Goal: Task Accomplishment & Management: Use online tool/utility

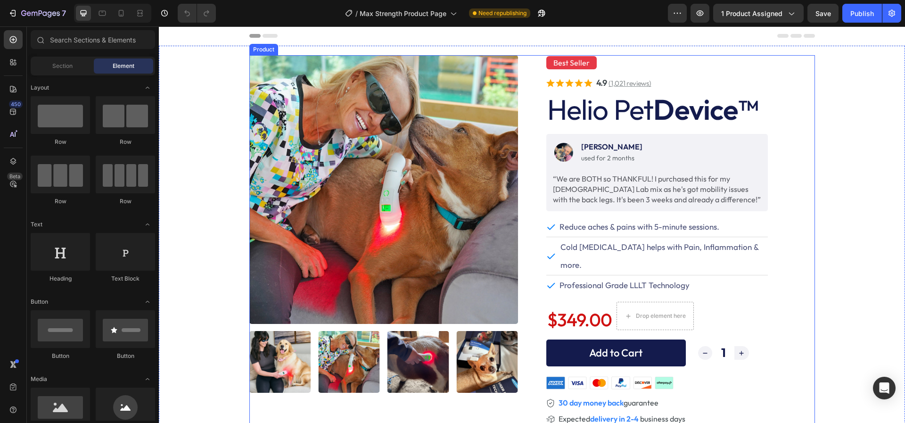
click at [565, 339] on button "Add to Cart" at bounding box center [615, 352] width 139 height 27
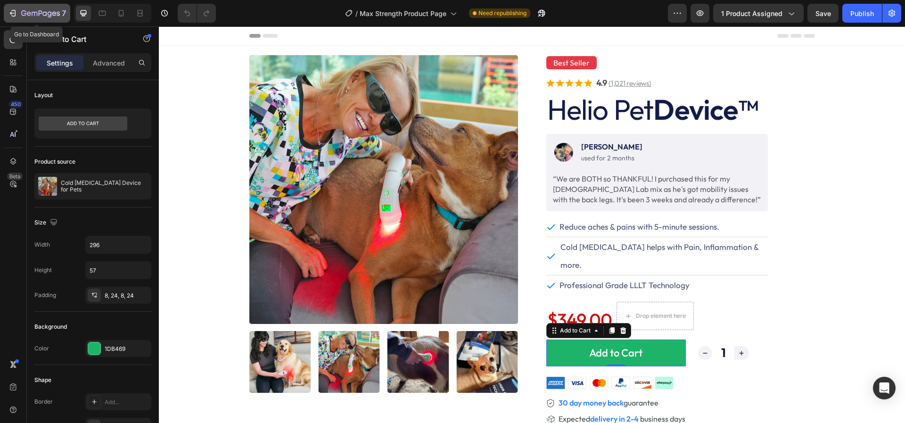
click at [16, 13] on icon "button" at bounding box center [12, 12] width 9 height 9
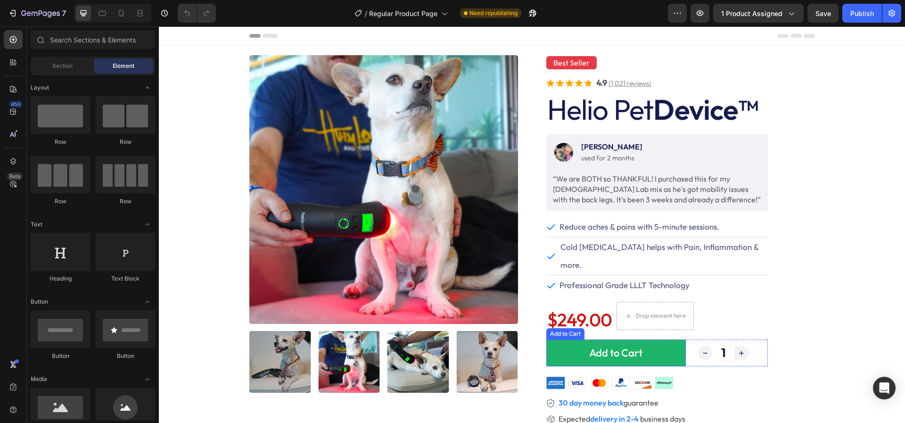
click at [766, 282] on div "Image Linda S. Text Block used for 2 months Text Block Row “We are BOTH so THAN…" at bounding box center [656, 279] width 221 height 291
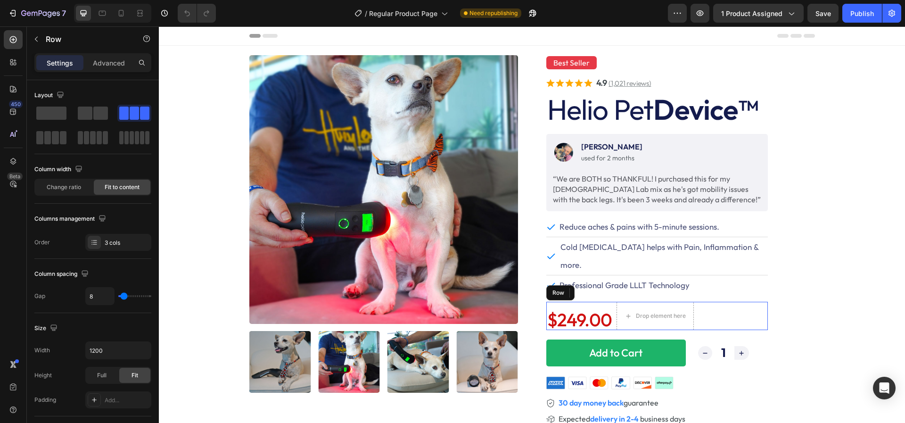
click at [715, 302] on div "$249.00 Product Price Product Price Drop element here 1 Product Quantity Row" at bounding box center [656, 316] width 221 height 28
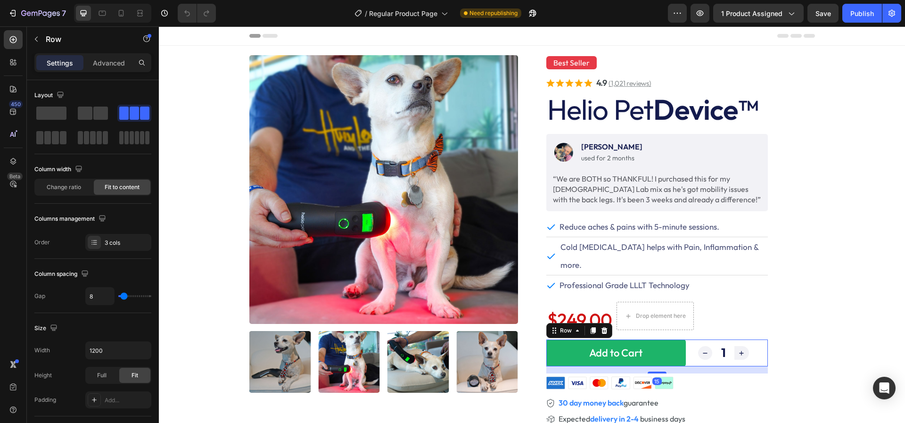
click at [692, 344] on div "$249.00 Product Price Product Price 1 Product Quantity Row Add to Cart Add to C…" at bounding box center [656, 352] width 221 height 27
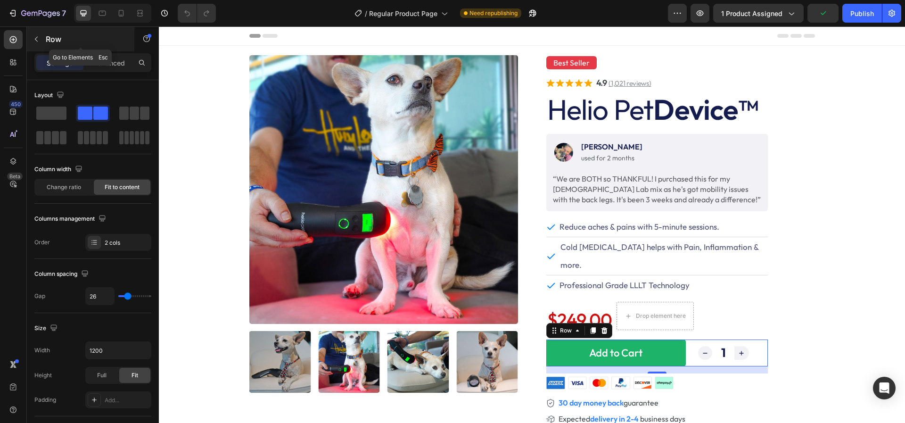
click at [36, 41] on icon "button" at bounding box center [37, 39] width 8 height 8
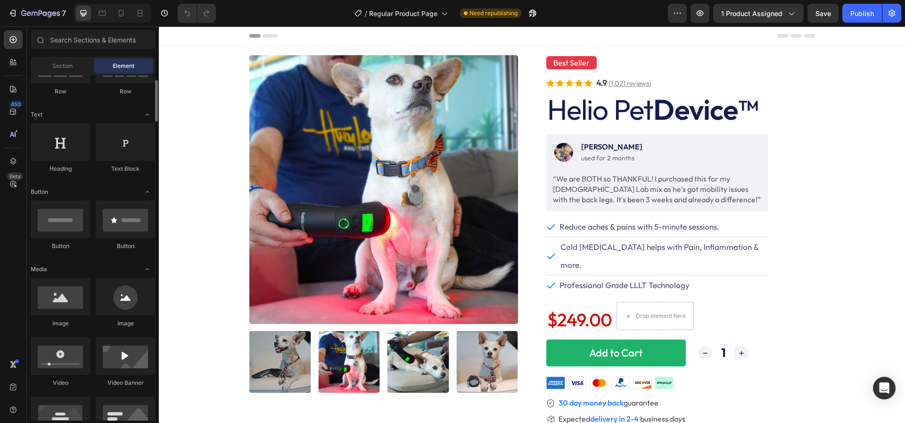
scroll to position [121, 0]
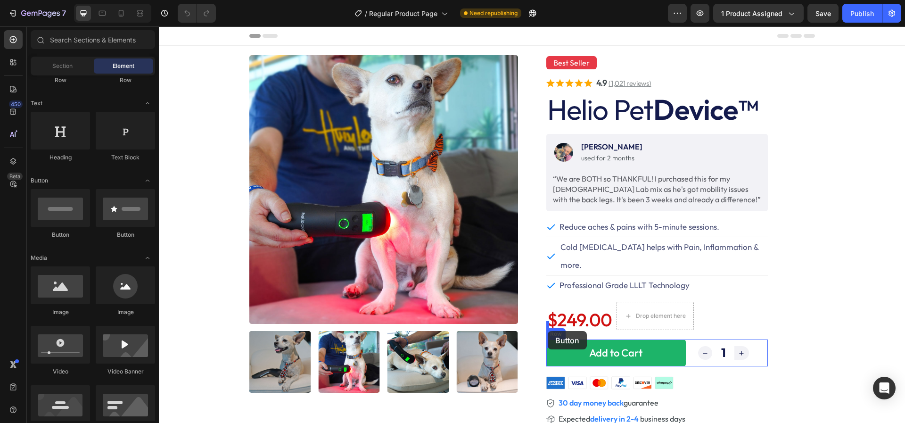
drag, startPoint x: 223, startPoint y: 232, endPoint x: 548, endPoint y: 331, distance: 339.4
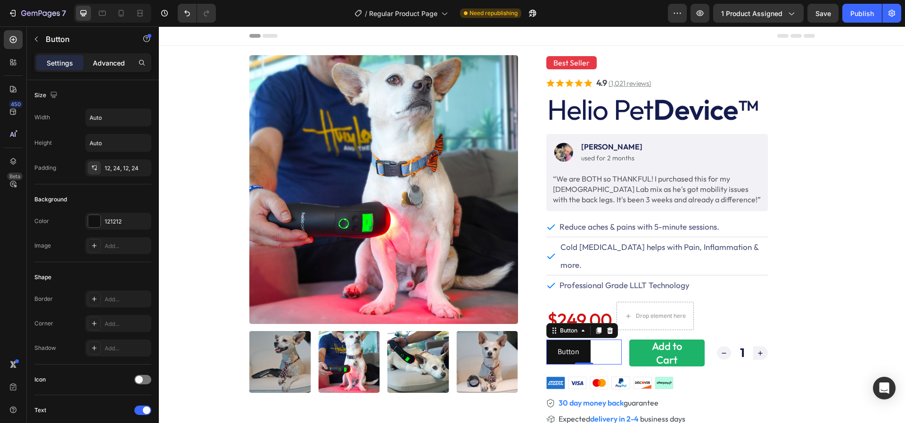
click at [114, 56] on div "Advanced" at bounding box center [108, 62] width 47 height 15
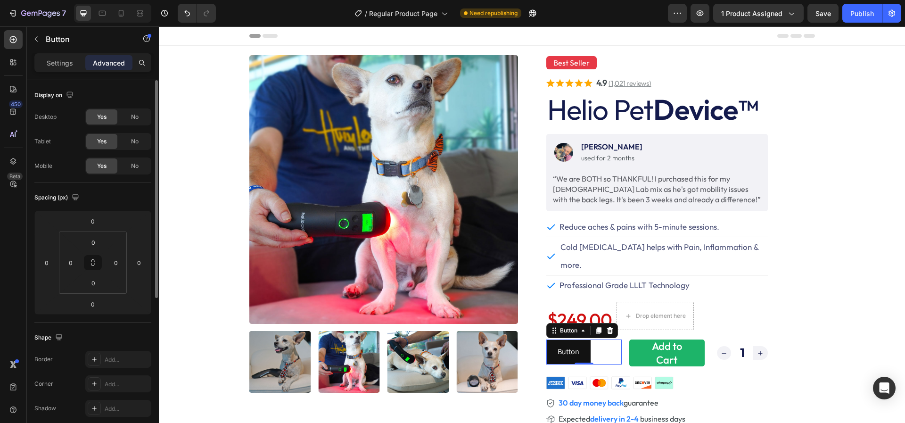
click at [62, 64] on p "Settings" at bounding box center [60, 63] width 26 height 10
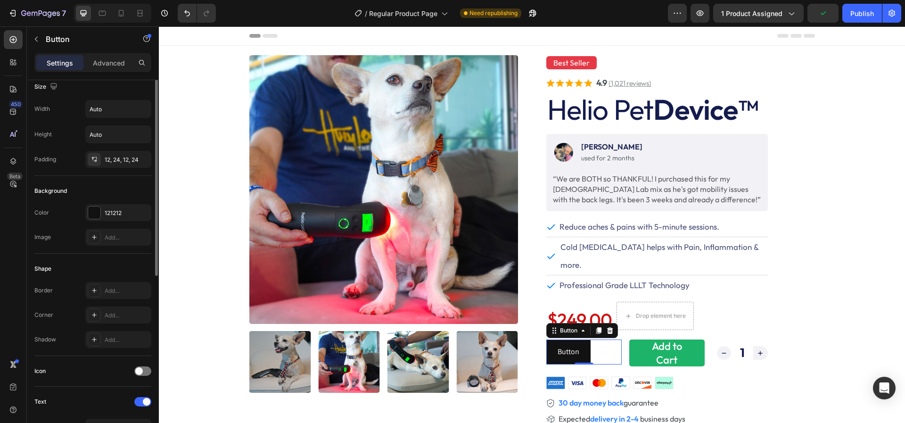
scroll to position [0, 0]
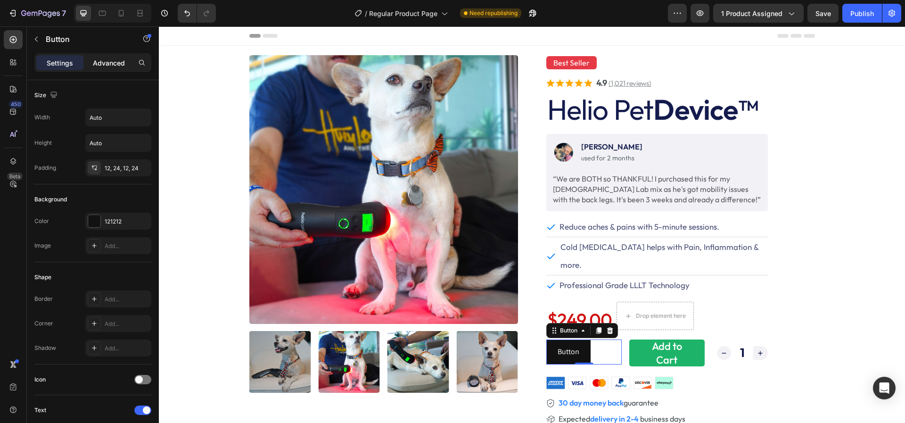
click at [111, 65] on p "Advanced" at bounding box center [109, 63] width 32 height 10
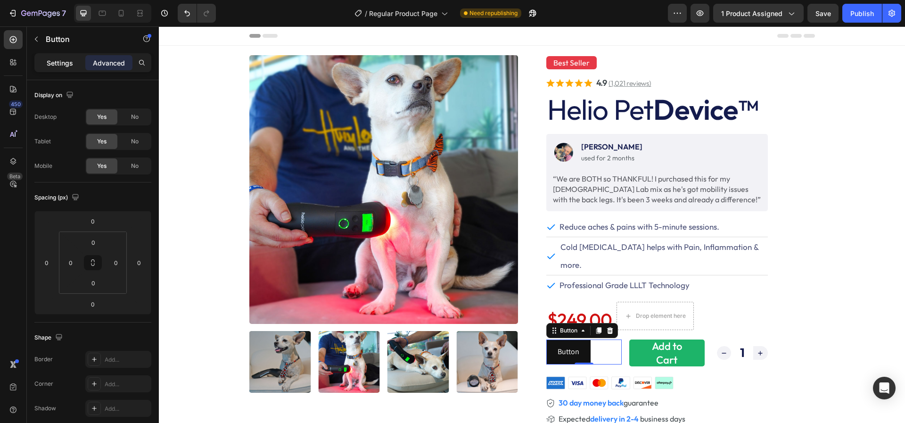
click at [63, 68] on div "Settings" at bounding box center [59, 62] width 47 height 15
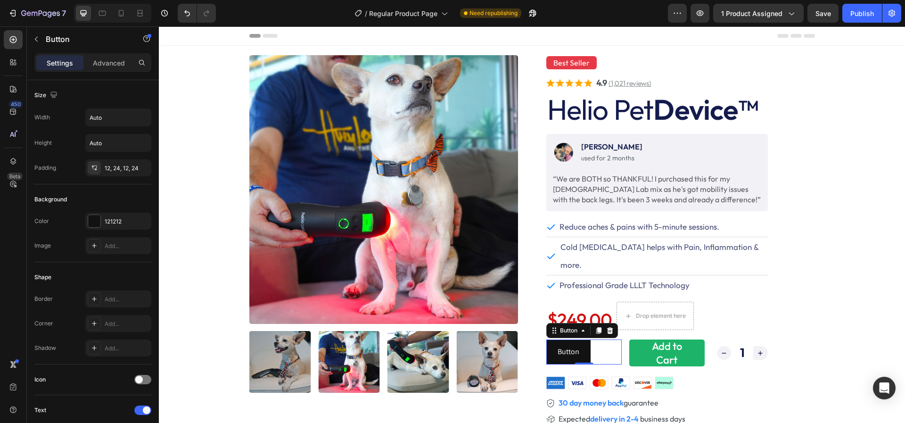
click at [613, 327] on icon at bounding box center [610, 331] width 8 height 8
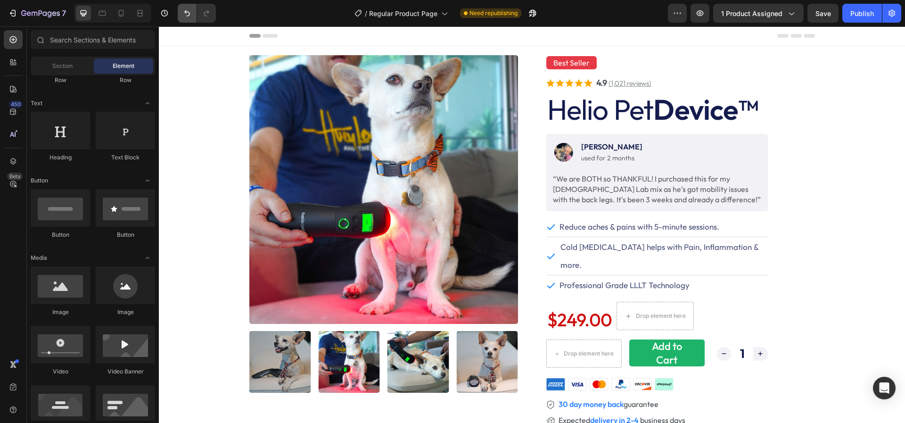
click at [191, 7] on button "Undo/Redo" at bounding box center [187, 13] width 19 height 19
click at [191, 8] on button "Undo/Redo" at bounding box center [187, 13] width 19 height 19
click at [188, 15] on icon "Undo/Redo" at bounding box center [187, 13] width 6 height 6
click at [190, 16] on icon "Undo/Redo" at bounding box center [186, 12] width 9 height 9
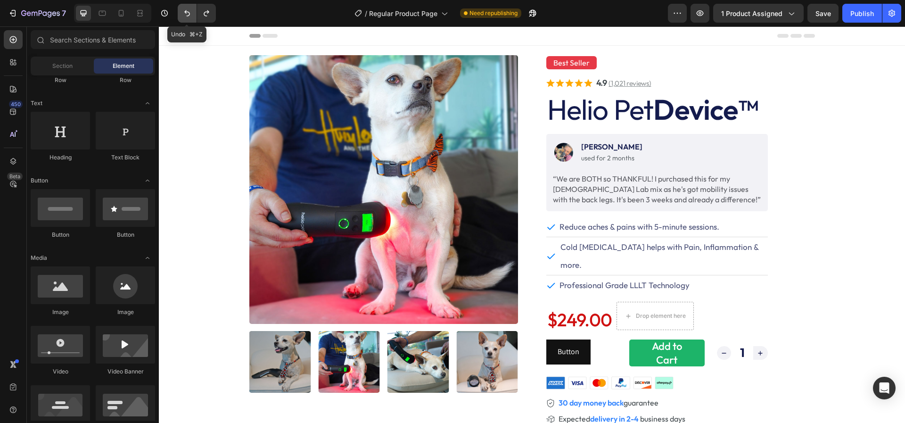
click at [190, 16] on icon "Undo/Redo" at bounding box center [186, 12] width 9 height 9
